Goal: Task Accomplishment & Management: Manage account settings

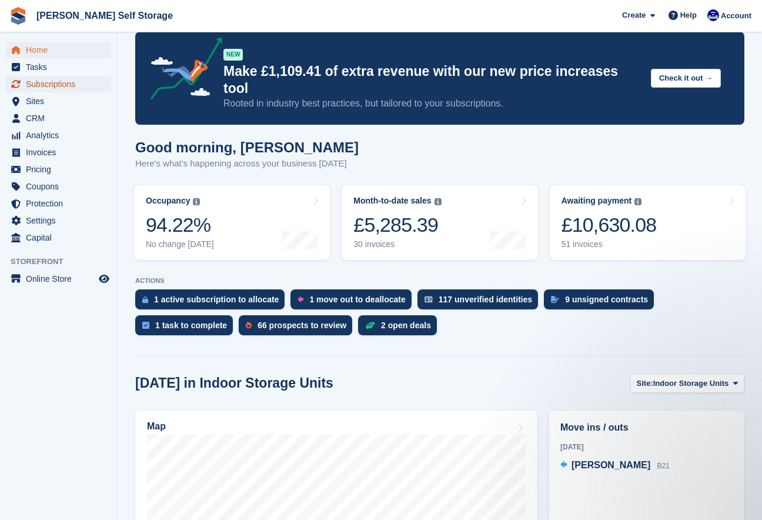
click at [66, 84] on span "Subscriptions" at bounding box center [61, 84] width 71 height 16
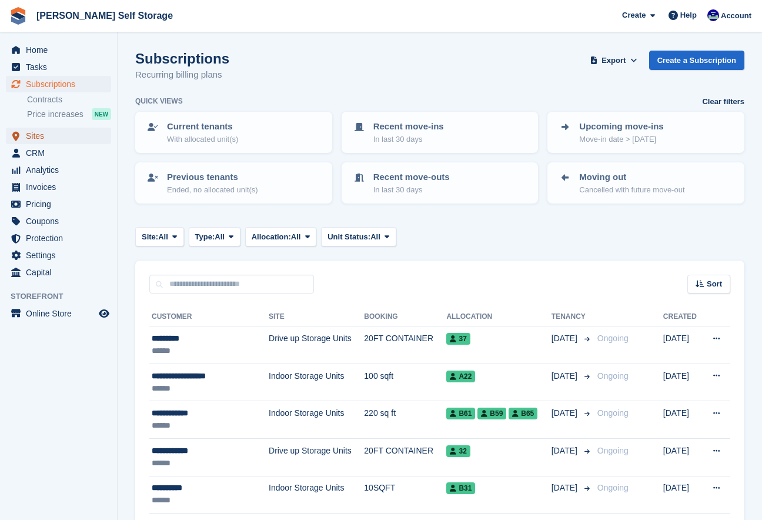
click at [39, 135] on span "Sites" at bounding box center [61, 136] width 71 height 16
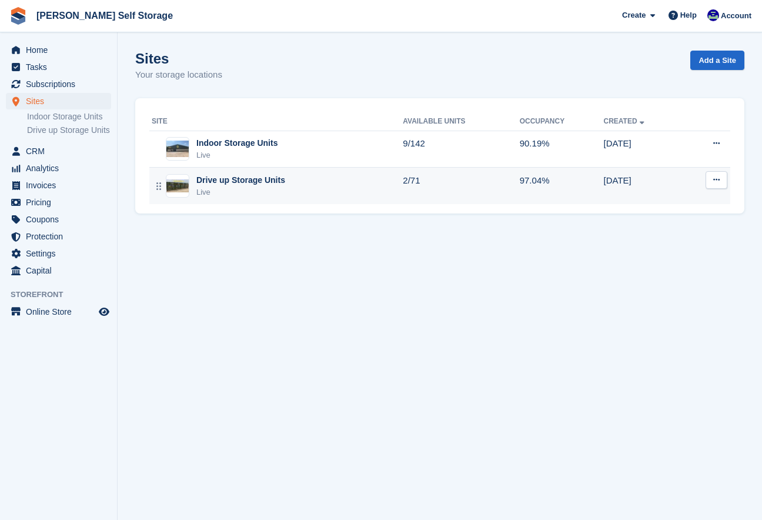
click at [223, 179] on div "Drive up Storage Units" at bounding box center [240, 180] width 89 height 12
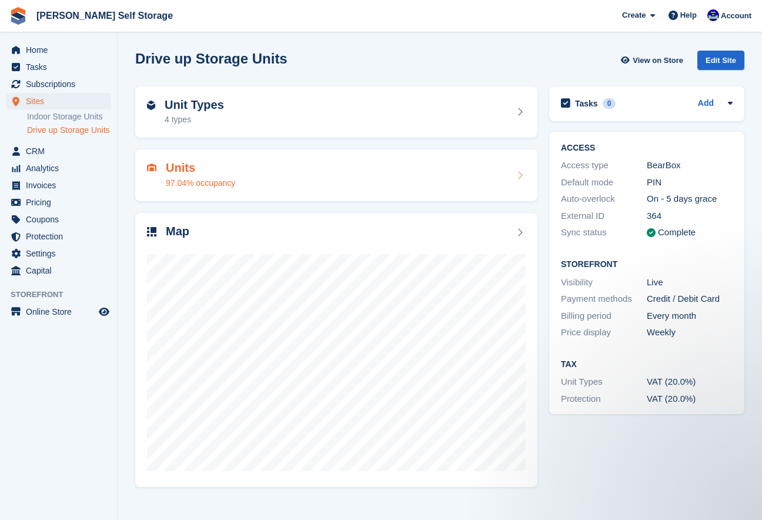
click at [316, 184] on div "Units 97.04% occupancy" at bounding box center [336, 175] width 379 height 28
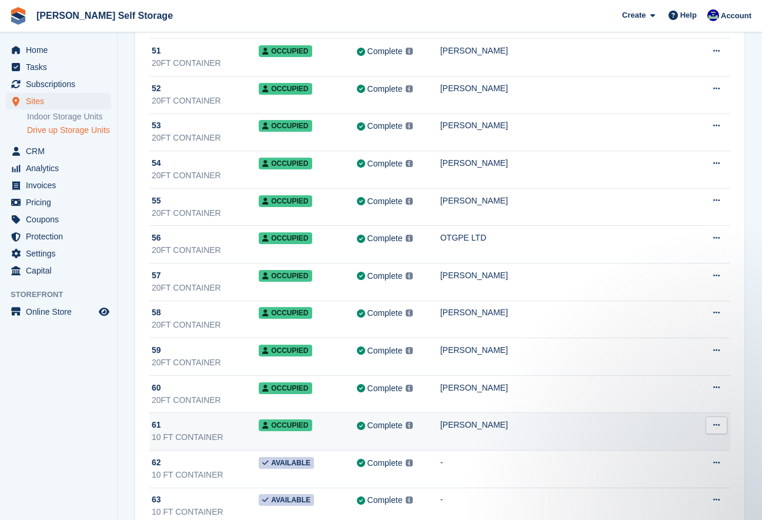
scroll to position [1978, 0]
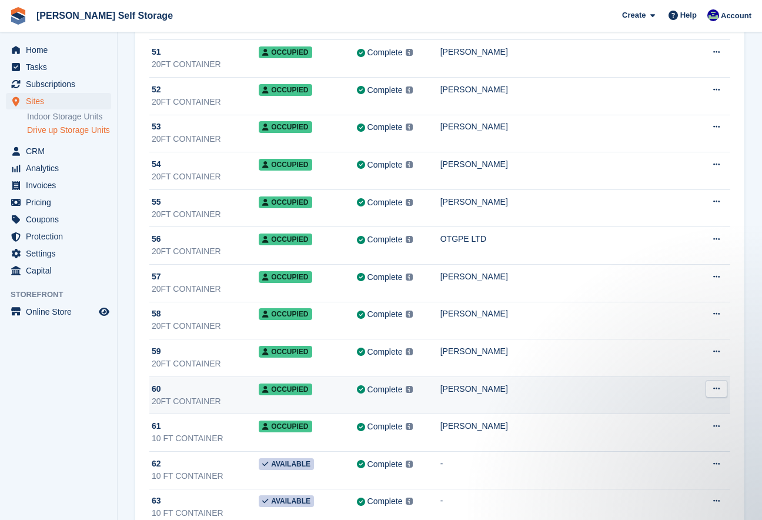
click at [440, 389] on div "Complete Last synced at 10 Sep, 1:11 AM Learn more →" at bounding box center [398, 390] width 83 height 14
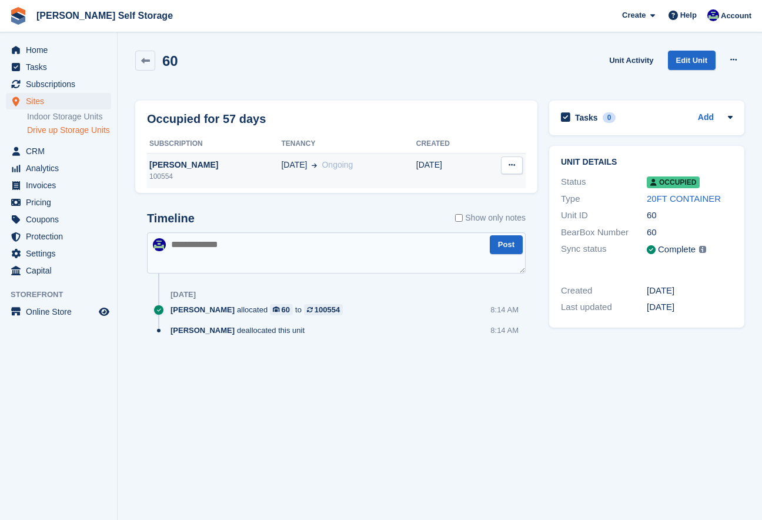
click at [205, 159] on div "[PERSON_NAME]" at bounding box center [214, 165] width 134 height 12
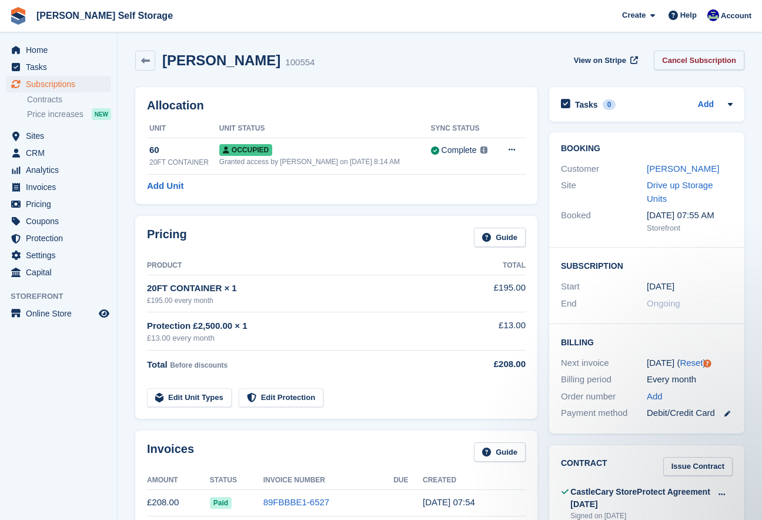
click at [669, 63] on link "Cancel Subscription" at bounding box center [699, 60] width 91 height 19
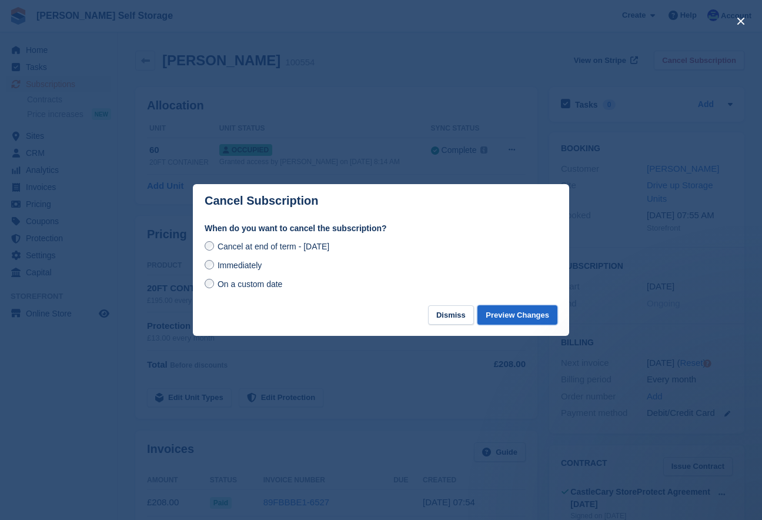
click at [498, 316] on button "Preview Changes" at bounding box center [517, 314] width 80 height 19
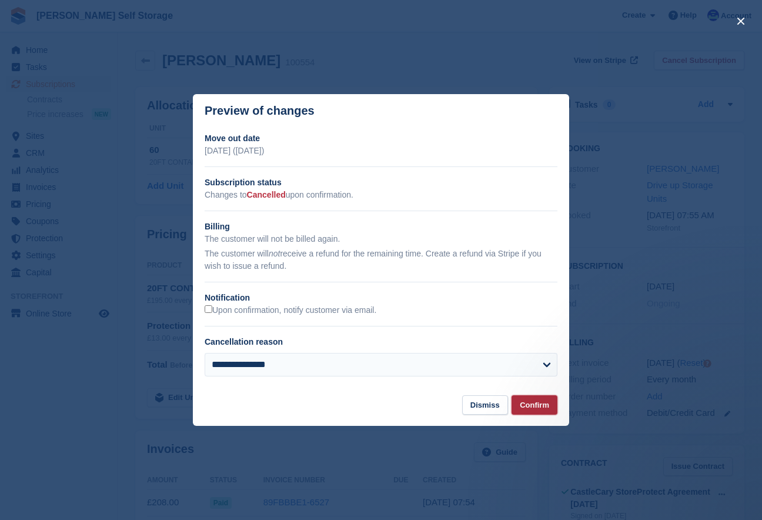
click at [528, 414] on button "Confirm" at bounding box center [534, 404] width 46 height 19
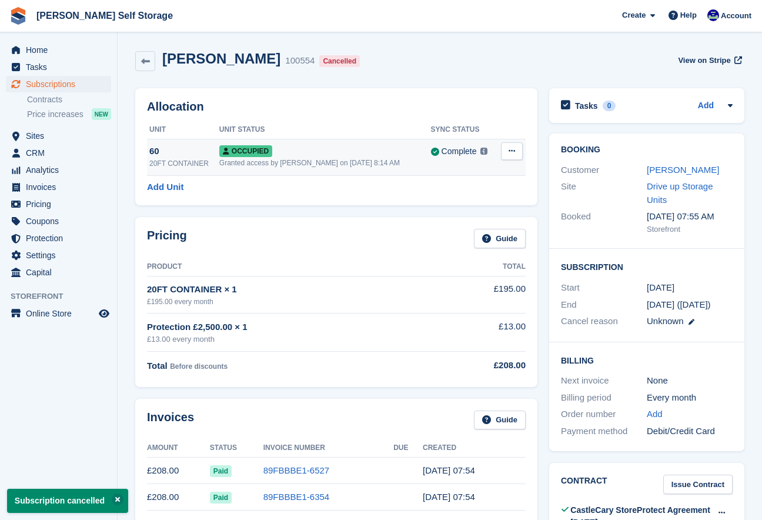
click at [515, 148] on button at bounding box center [512, 151] width 22 height 18
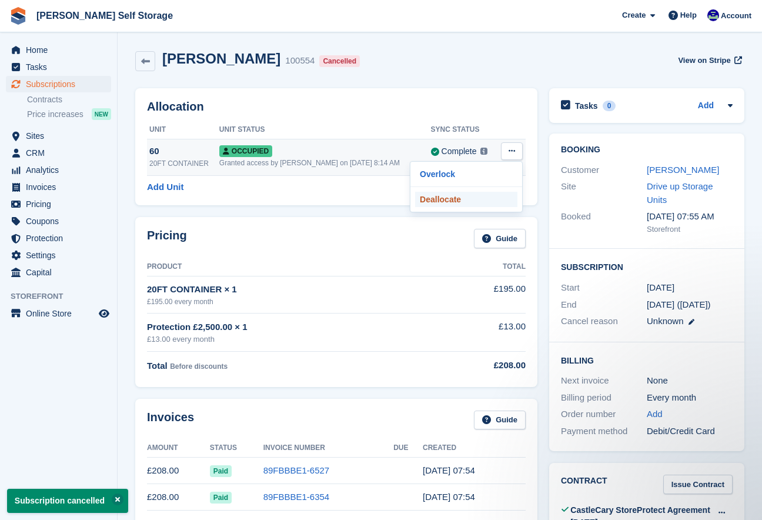
click at [450, 199] on p "Deallocate" at bounding box center [466, 199] width 102 height 15
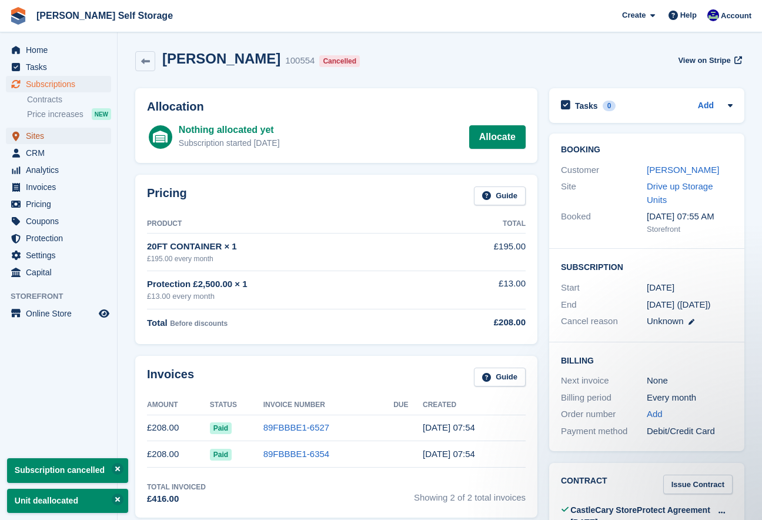
click at [41, 137] on span "Sites" at bounding box center [61, 136] width 71 height 16
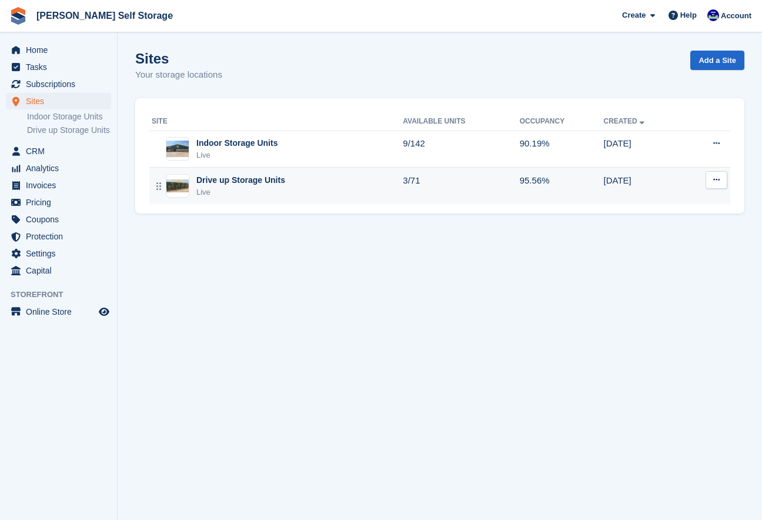
click at [285, 185] on div "Drive up Storage Units Live" at bounding box center [277, 186] width 251 height 24
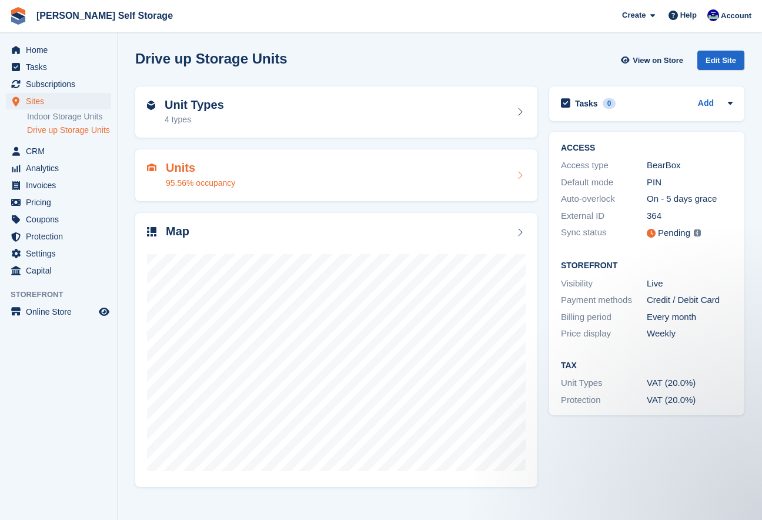
click at [296, 185] on div "Units 95.56% occupancy" at bounding box center [336, 175] width 379 height 28
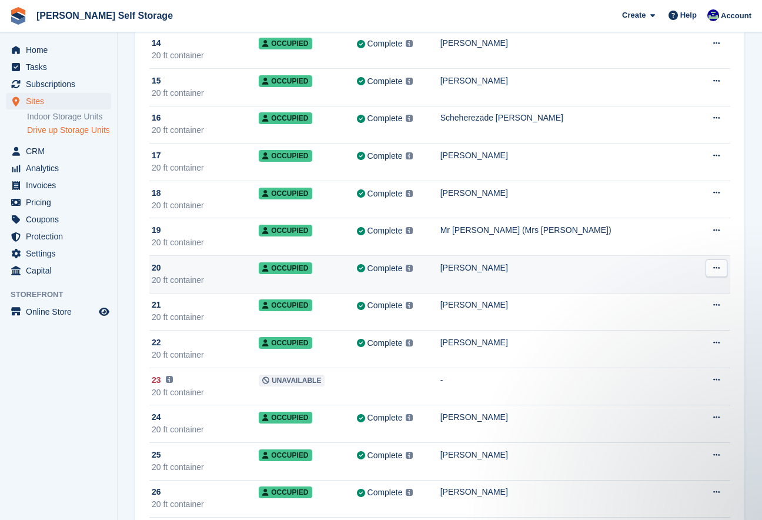
scroll to position [606, 0]
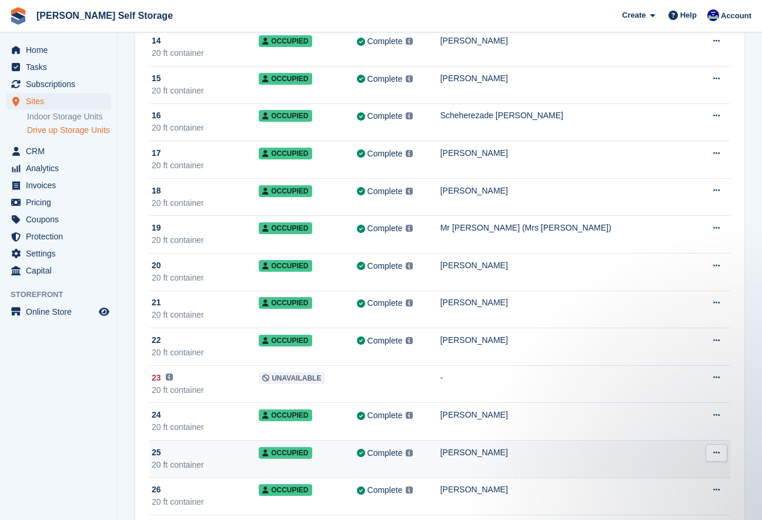
click at [504, 448] on div "Mr Daniel N Martyn" at bounding box center [566, 452] width 253 height 12
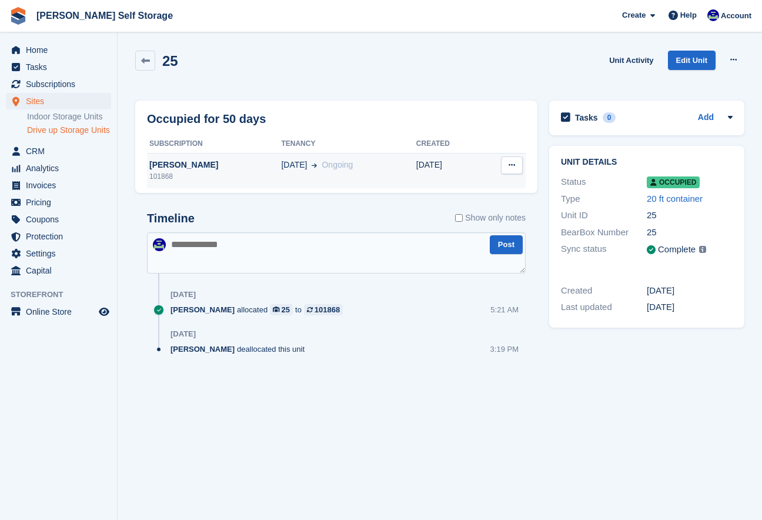
click at [223, 174] on div "101868" at bounding box center [214, 176] width 134 height 11
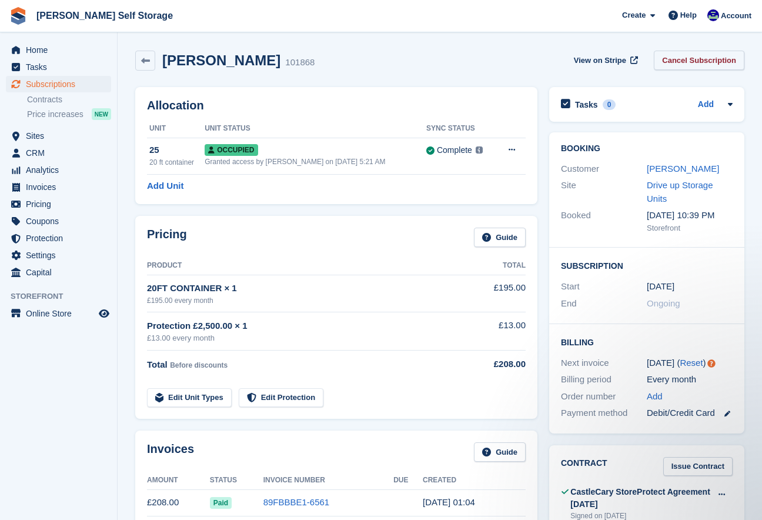
click at [672, 63] on link "Cancel Subscription" at bounding box center [699, 60] width 91 height 19
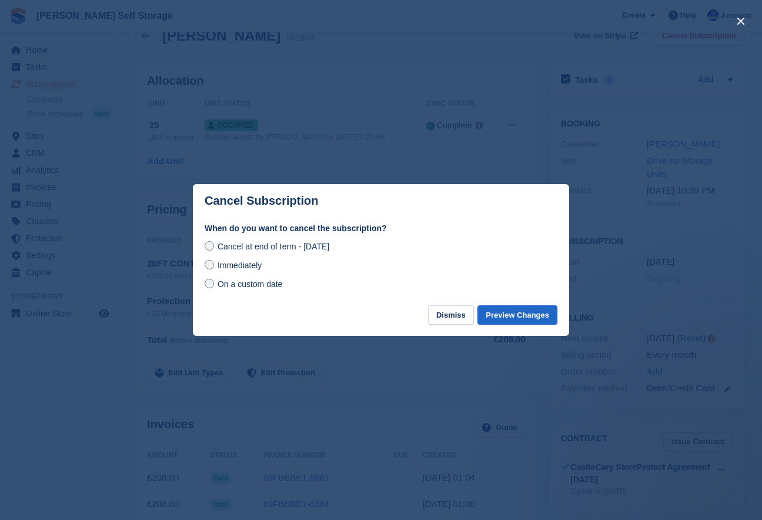
scroll to position [19, 0]
click at [511, 317] on button "Preview Changes" at bounding box center [517, 314] width 80 height 19
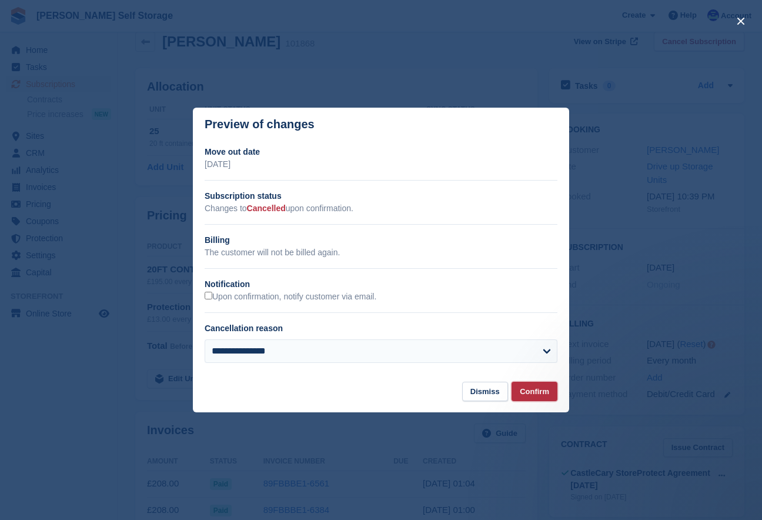
click at [528, 396] on button "Confirm" at bounding box center [534, 391] width 46 height 19
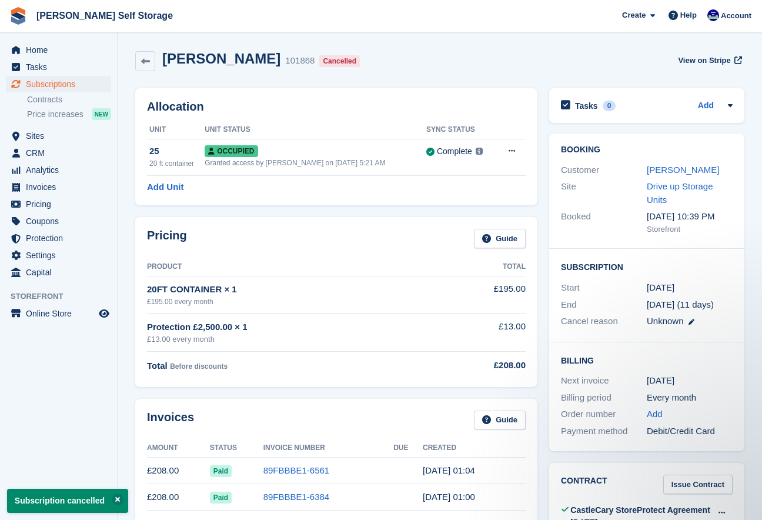
scroll to position [0, 0]
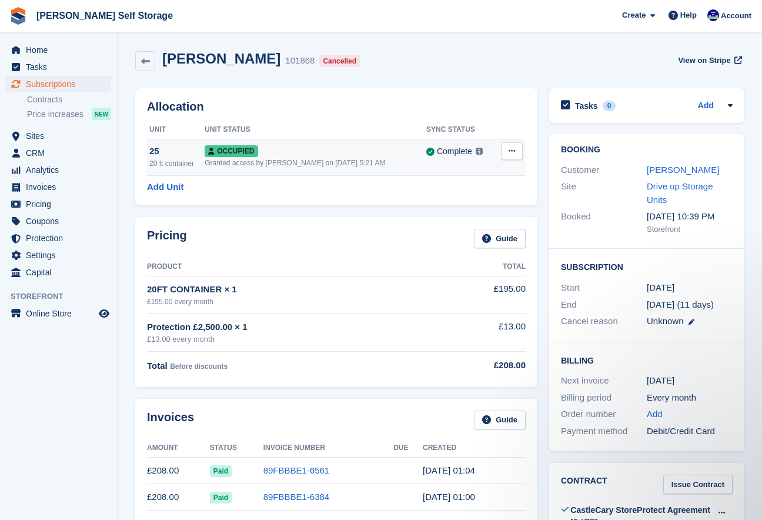
click at [509, 154] on icon at bounding box center [512, 151] width 6 height 8
click at [461, 205] on p "Deallocate" at bounding box center [466, 199] width 102 height 15
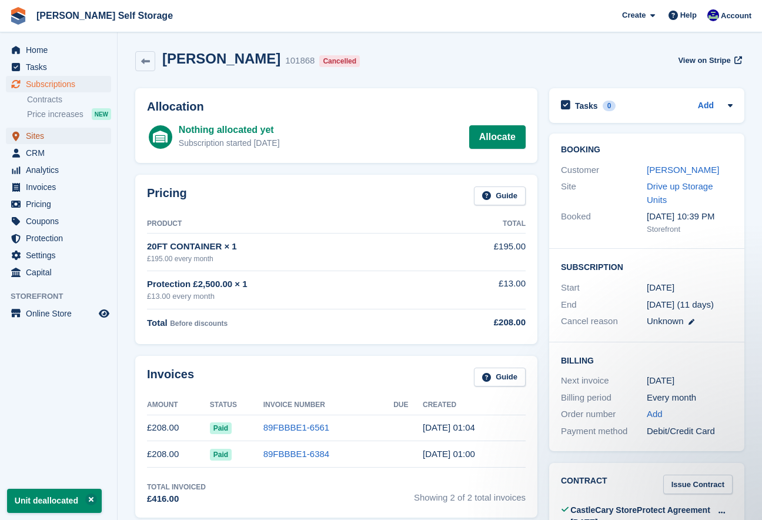
click at [36, 129] on span "Sites" at bounding box center [61, 136] width 71 height 16
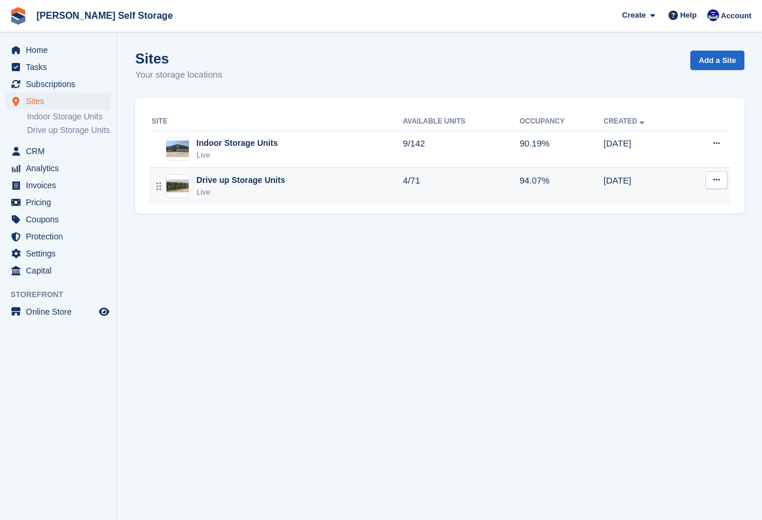
click at [295, 192] on div "Drive up Storage Units Live" at bounding box center [277, 186] width 251 height 24
